Goal: Task Accomplishment & Management: Complete application form

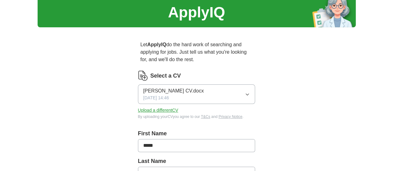
scroll to position [31, 0]
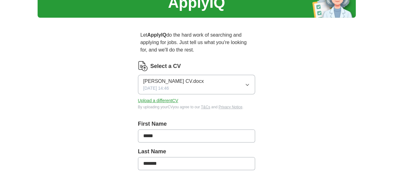
click at [249, 82] on icon "button" at bounding box center [247, 84] width 5 height 5
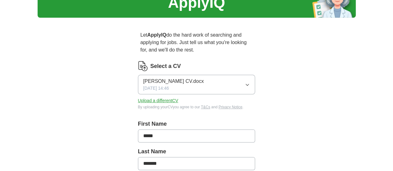
click at [141, 97] on button "Upload a different CV" at bounding box center [158, 100] width 40 height 7
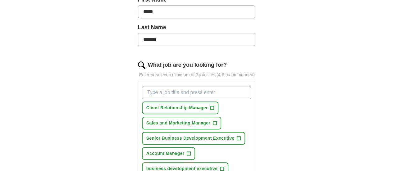
scroll to position [186, 0]
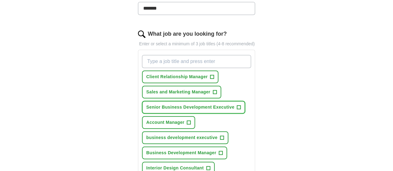
click at [237, 105] on span "+" at bounding box center [239, 107] width 4 height 5
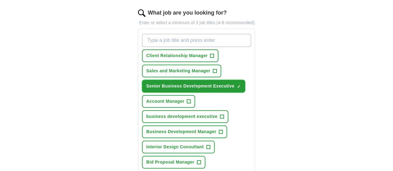
scroll to position [217, 0]
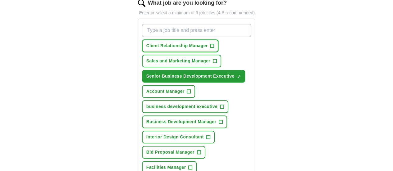
click at [210, 43] on span "+" at bounding box center [212, 45] width 4 height 5
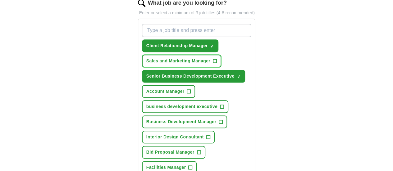
click at [213, 59] on span "+" at bounding box center [215, 61] width 4 height 5
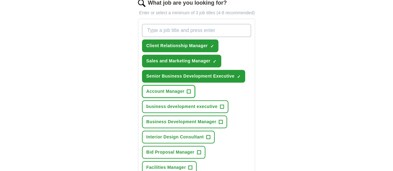
click at [187, 89] on span "+" at bounding box center [189, 91] width 4 height 5
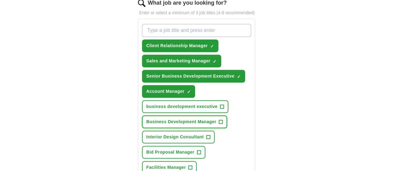
click at [219, 119] on span "+" at bounding box center [221, 121] width 4 height 5
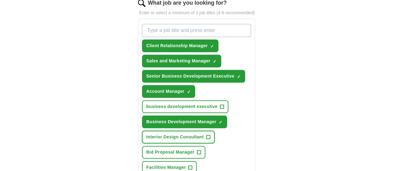
click at [206, 135] on span "+" at bounding box center [208, 137] width 4 height 5
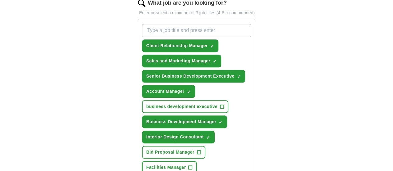
click at [188, 165] on span "+" at bounding box center [190, 167] width 4 height 5
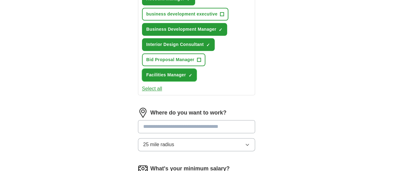
scroll to position [310, 0]
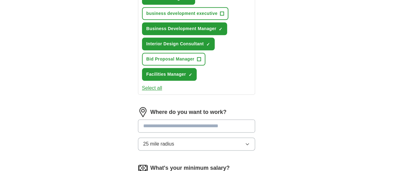
click at [208, 119] on input at bounding box center [196, 125] width 117 height 13
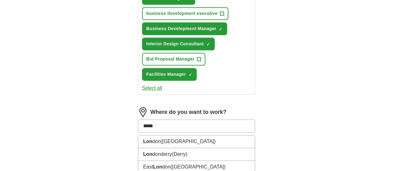
type input "******"
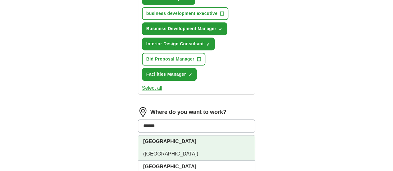
click at [152, 151] on span "([GEOGRAPHIC_DATA])" at bounding box center [170, 153] width 55 height 5
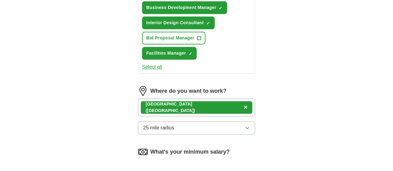
scroll to position [341, 0]
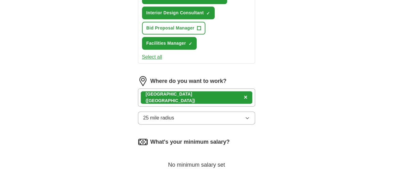
click at [249, 115] on icon "button" at bounding box center [247, 117] width 5 height 5
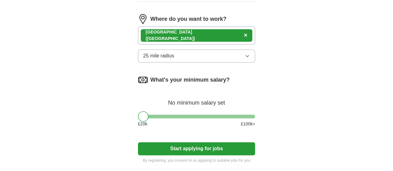
scroll to position [434, 0]
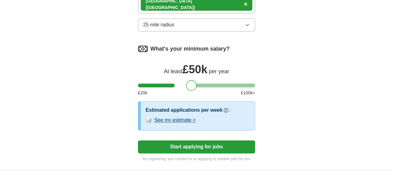
drag, startPoint x: 133, startPoint y: 62, endPoint x: 181, endPoint y: 62, distance: 47.5
click at [186, 80] on div at bounding box center [191, 85] width 11 height 11
drag, startPoint x: 181, startPoint y: 61, endPoint x: 196, endPoint y: 61, distance: 15.2
click at [202, 80] on div at bounding box center [207, 85] width 11 height 11
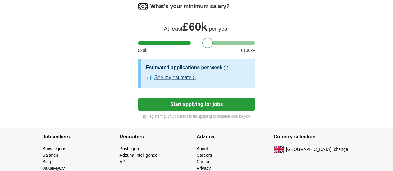
scroll to position [478, 0]
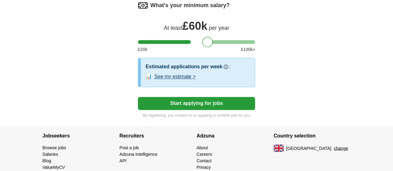
click at [201, 97] on button "Start applying for jobs" at bounding box center [196, 103] width 117 height 13
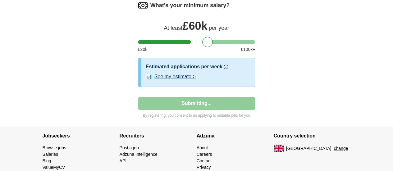
select select "**"
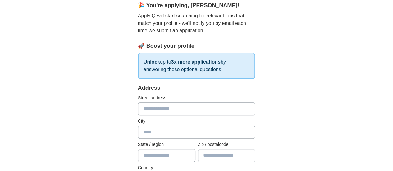
scroll to position [0, 0]
